Goal: Information Seeking & Learning: Learn about a topic

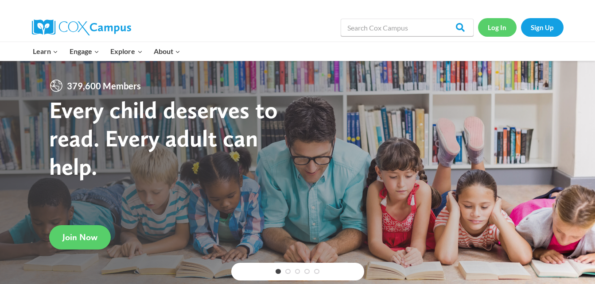
click at [497, 29] on link "Log In" at bounding box center [497, 27] width 39 height 18
click at [493, 28] on link "Log In" at bounding box center [497, 27] width 39 height 18
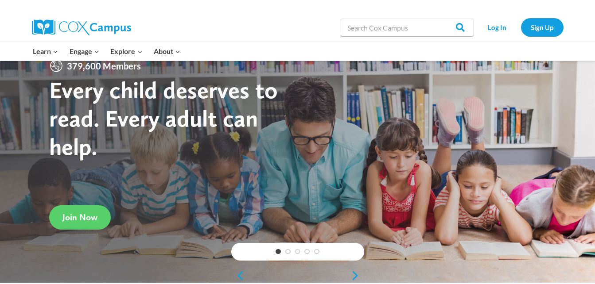
scroll to position [37, 0]
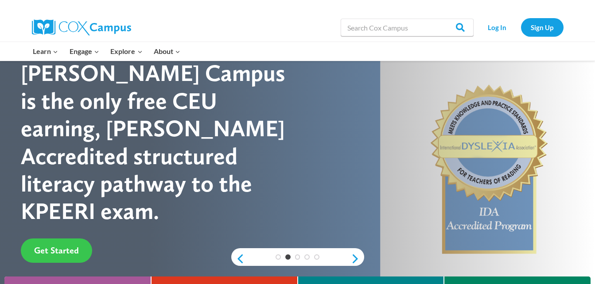
click at [63, 245] on span "Get Started" at bounding box center [56, 250] width 45 height 11
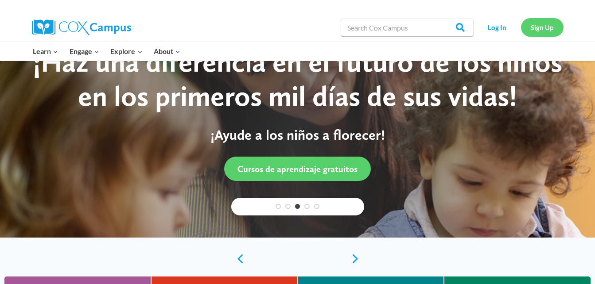
click at [541, 27] on link "Sign Up" at bounding box center [542, 27] width 43 height 18
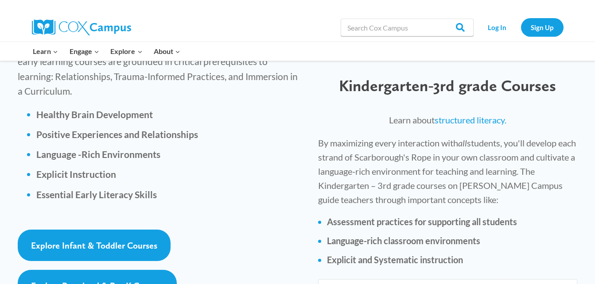
scroll to position [1277, 0]
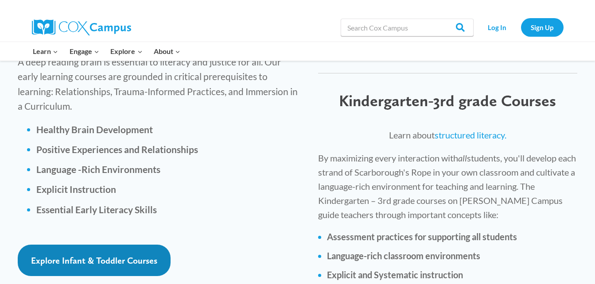
click at [81, 256] on span "Explore Infant & Toddler Courses" at bounding box center [94, 261] width 126 height 11
click at [46, 256] on span "Explore Infant & Toddler Courses" at bounding box center [94, 261] width 126 height 11
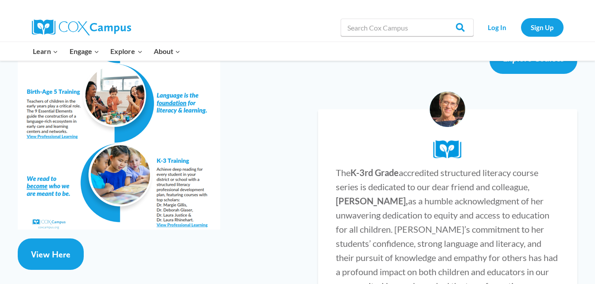
scroll to position [1735, 0]
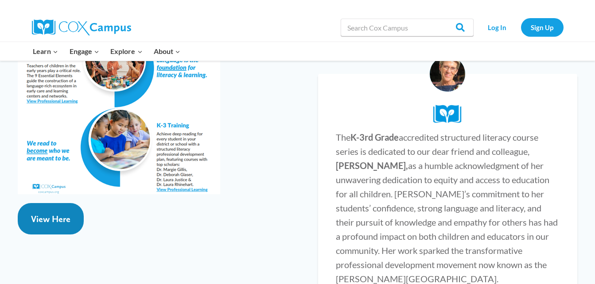
click at [53, 214] on span "View Here" at bounding box center [50, 219] width 39 height 11
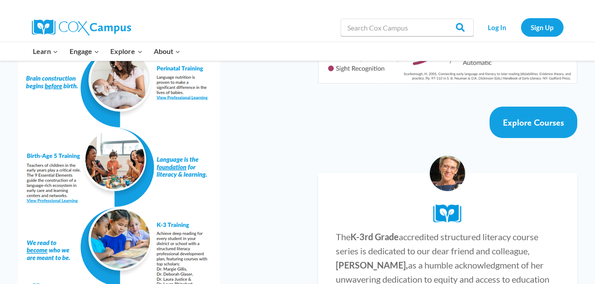
scroll to position [1615, 0]
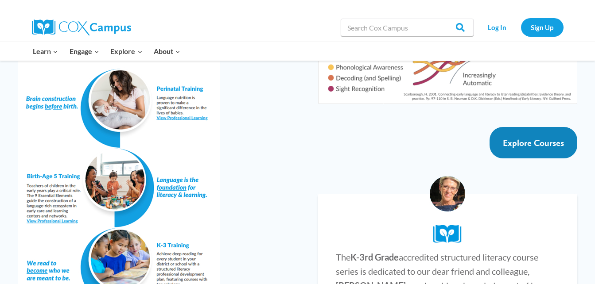
click at [516, 138] on span "Explore Courses" at bounding box center [533, 143] width 61 height 11
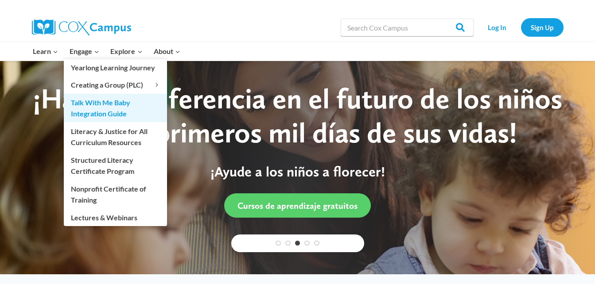
click at [89, 106] on link "Talk With Me Baby Integration Guide" at bounding box center [115, 108] width 103 height 28
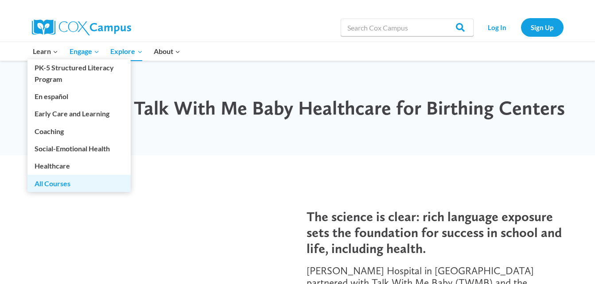
click at [54, 181] on link "All Courses" at bounding box center [78, 183] width 103 height 17
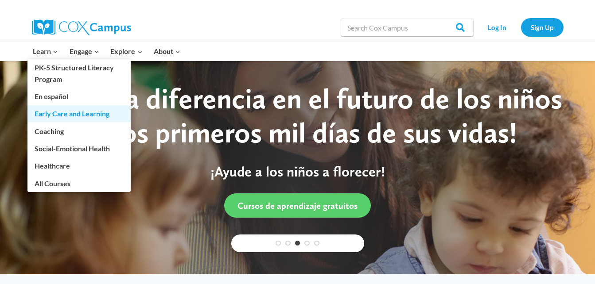
click at [62, 113] on link "Early Care and Learning" at bounding box center [78, 113] width 103 height 17
